Goal: Navigation & Orientation: Find specific page/section

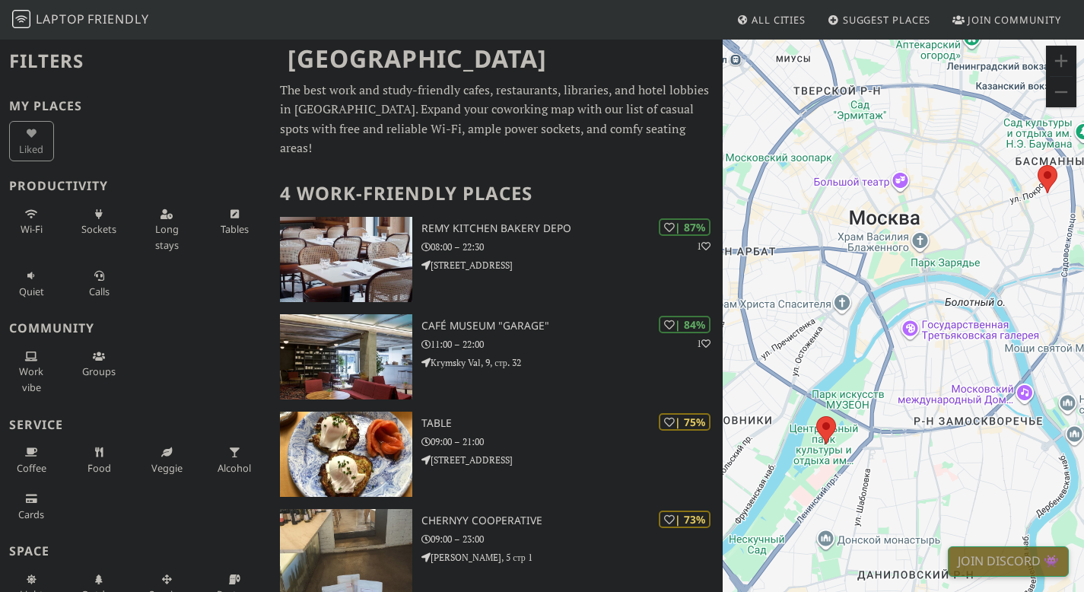
drag, startPoint x: 924, startPoint y: 317, endPoint x: 934, endPoint y: 213, distance: 104.7
click at [934, 213] on div "Для навигации используйте клавиши со стрелками." at bounding box center [903, 334] width 361 height 592
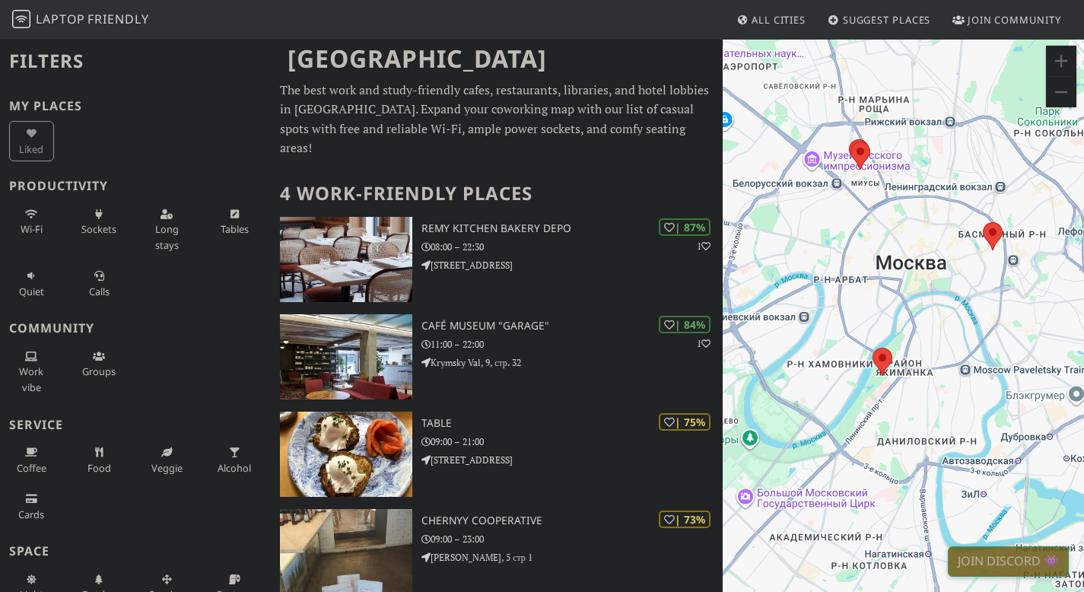
drag, startPoint x: 923, startPoint y: 222, endPoint x: 924, endPoint y: 270, distance: 47.9
click at [924, 270] on div "Для навигации используйте клавиши со стрелками." at bounding box center [903, 334] width 361 height 592
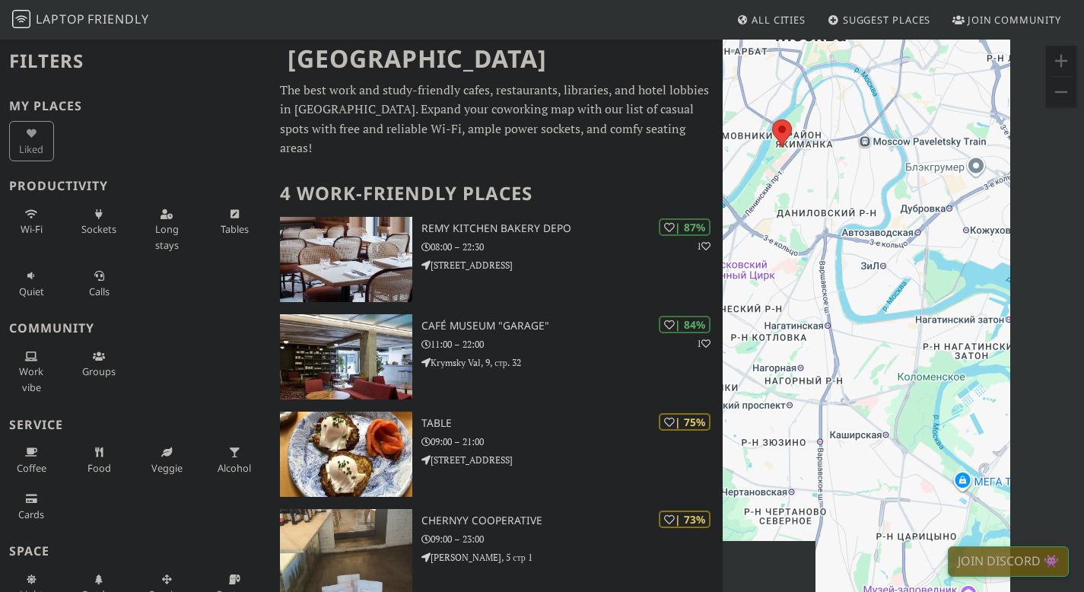
drag, startPoint x: 918, startPoint y: 420, endPoint x: 820, endPoint y: 192, distance: 248.5
click at [820, 192] on div "Для навигации используйте клавиши со стрелками." at bounding box center [903, 334] width 361 height 592
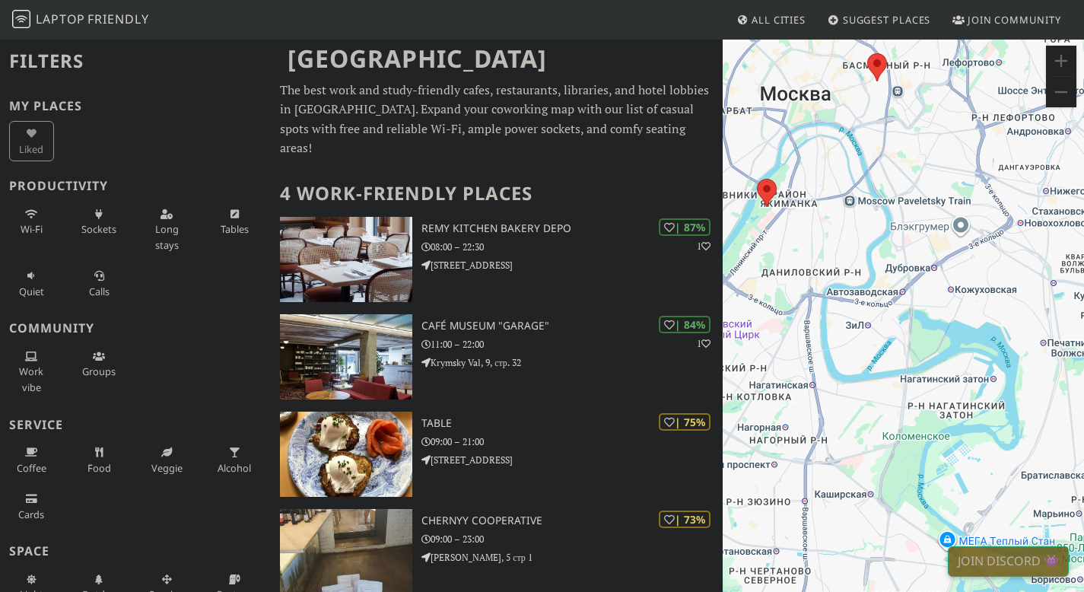
drag, startPoint x: 860, startPoint y: 204, endPoint x: 844, endPoint y: 265, distance: 62.9
click at [844, 265] on div "Для навигации используйте клавиши со стрелками." at bounding box center [903, 334] width 361 height 592
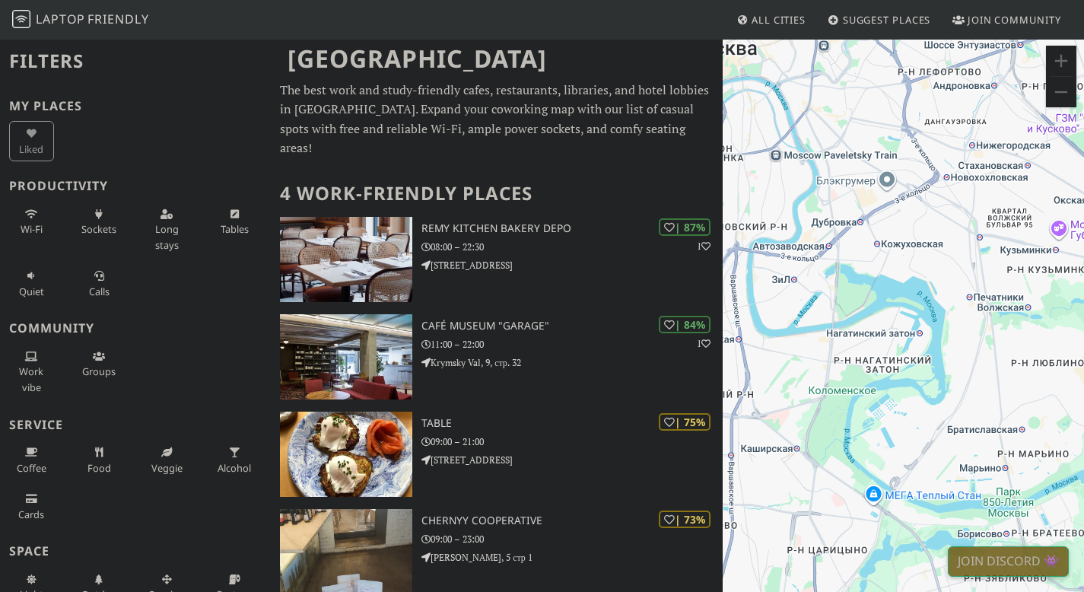
drag, startPoint x: 918, startPoint y: 322, endPoint x: 842, endPoint y: 276, distance: 88.7
click at [842, 276] on div "Для навигации используйте клавиши со стрелками." at bounding box center [903, 334] width 361 height 592
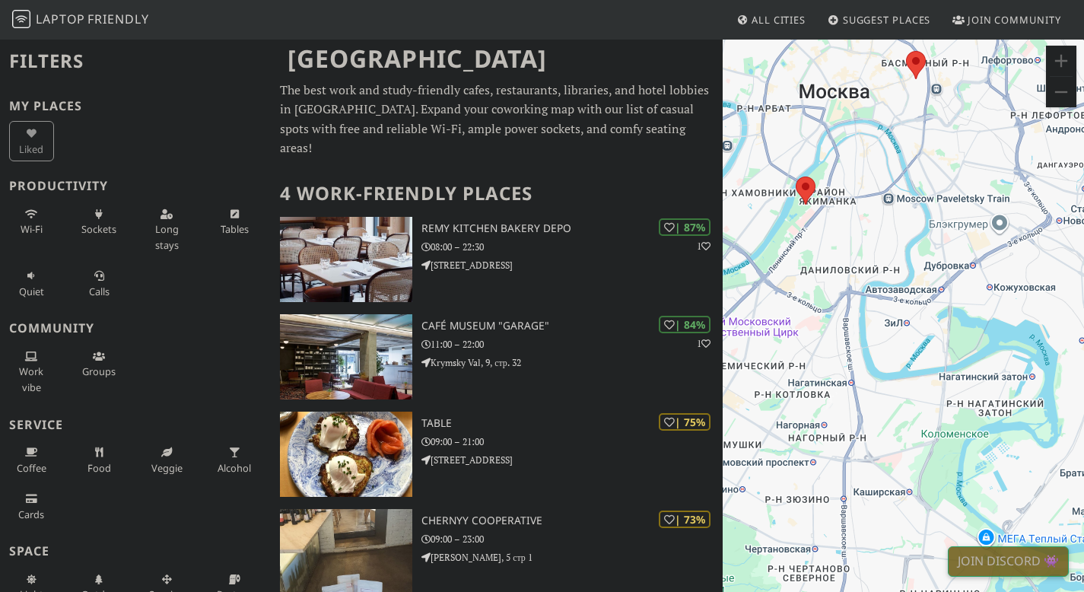
drag, startPoint x: 841, startPoint y: 285, endPoint x: 961, endPoint y: 331, distance: 128.6
click at [961, 331] on div "Для навигации используйте клавиши со стрелками." at bounding box center [903, 334] width 361 height 592
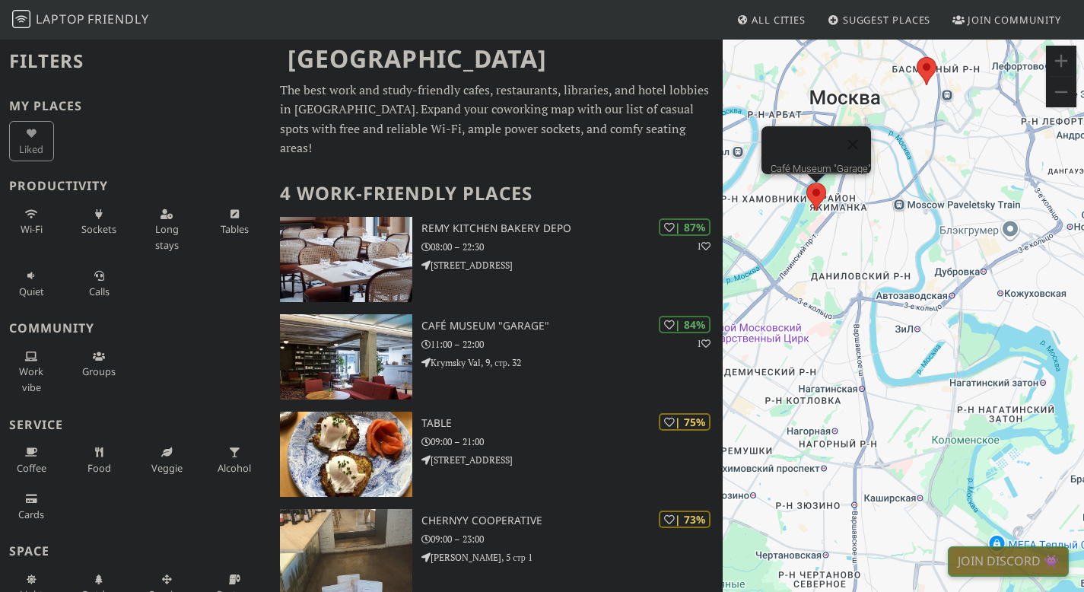
click at [816, 199] on div "Для навигации используйте клавиши со стрелками. [GEOGRAPHIC_DATA] "Garage"" at bounding box center [903, 334] width 361 height 592
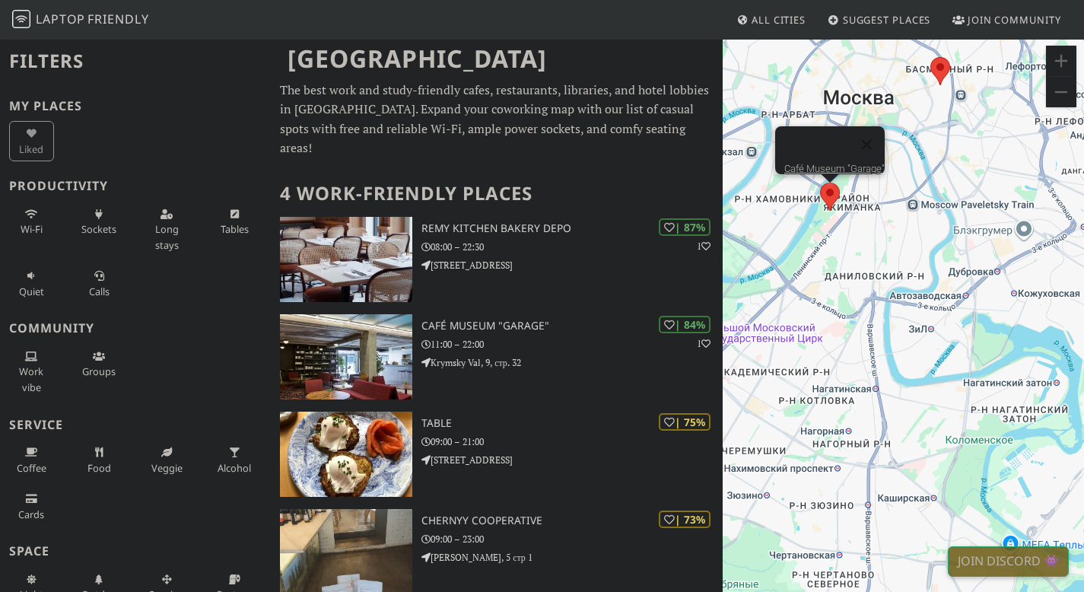
click at [820, 183] on area at bounding box center [820, 183] width 0 height 0
click at [822, 163] on link "Café Museum "Garage"" at bounding box center [834, 168] width 100 height 11
